Goal: Information Seeking & Learning: Understand process/instructions

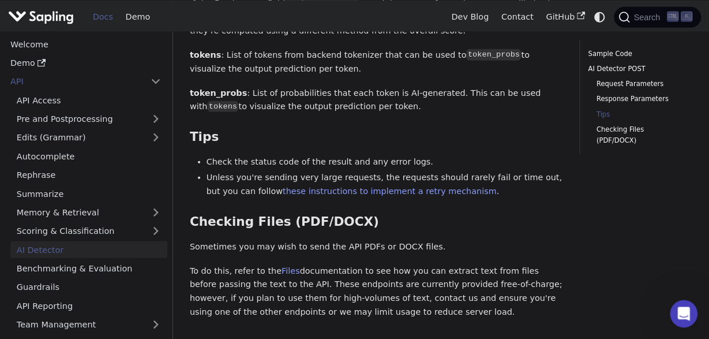
scroll to position [1587, 0]
click at [286, 265] on link "Files" at bounding box center [290, 269] width 18 height 9
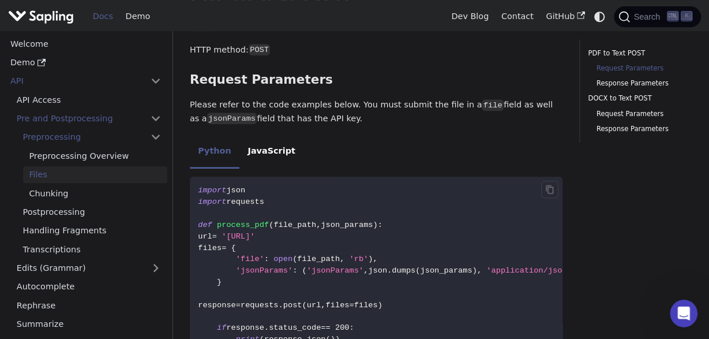
scroll to position [302, 0]
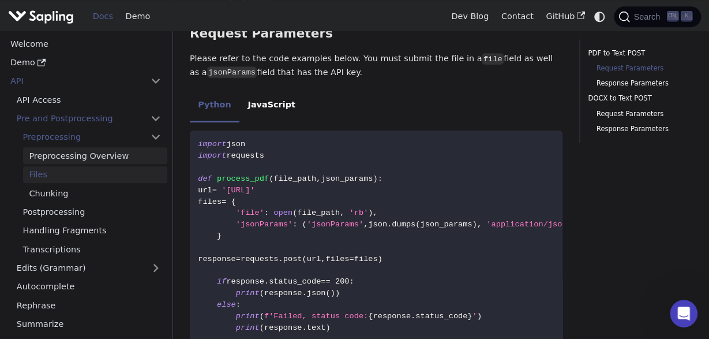
click at [148, 157] on link "Preprocessing Overview" at bounding box center [95, 155] width 144 height 17
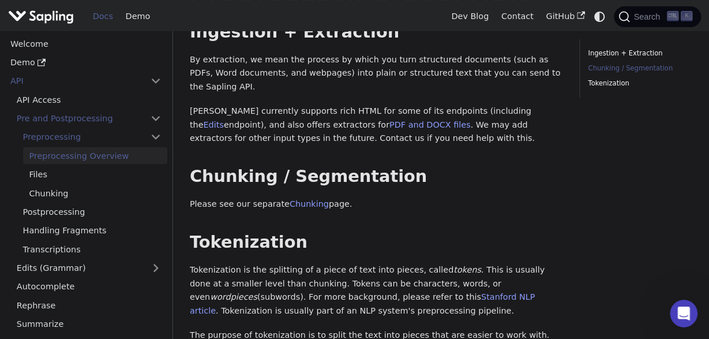
scroll to position [55, 0]
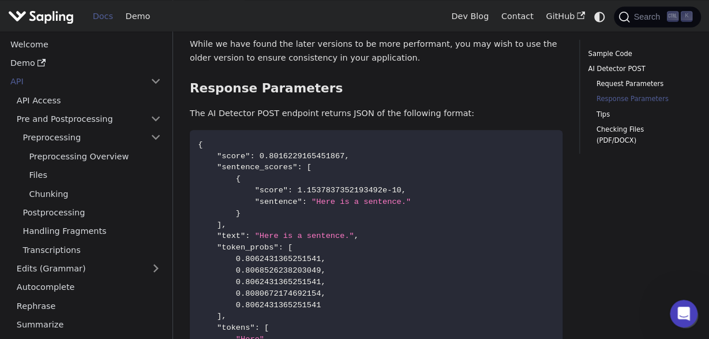
scroll to position [1034, 0]
click at [546, 139] on icon "Copy code to clipboard" at bounding box center [549, 143] width 9 height 9
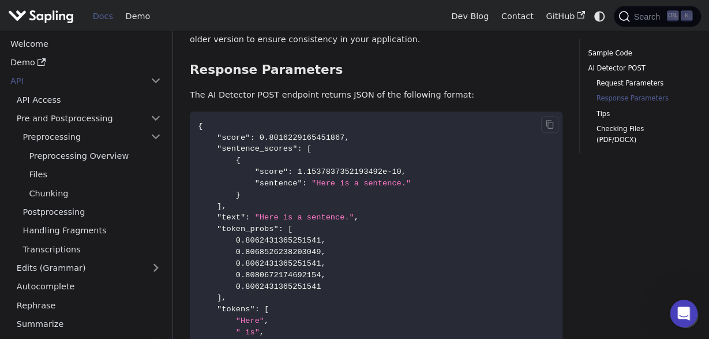
scroll to position [1053, 0]
click at [112, 175] on link "Files" at bounding box center [95, 174] width 144 height 17
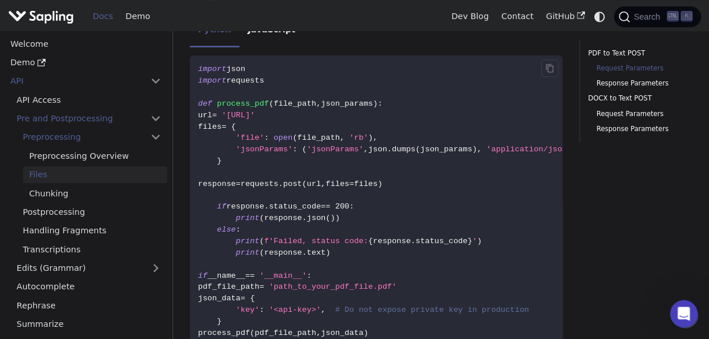
scroll to position [376, 0]
click at [548, 65] on icon "Copy code to clipboard" at bounding box center [549, 69] width 7 height 9
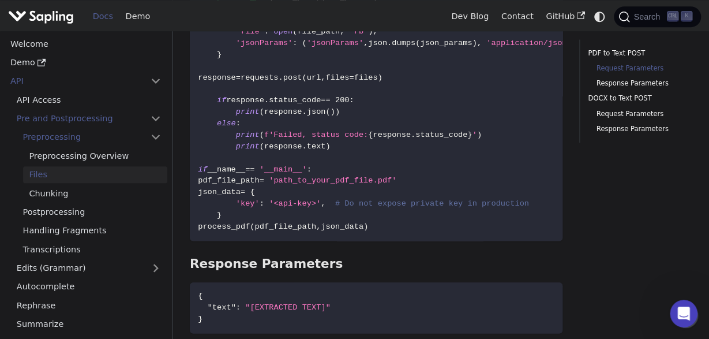
scroll to position [480, 0]
